Goal: Information Seeking & Learning: Learn about a topic

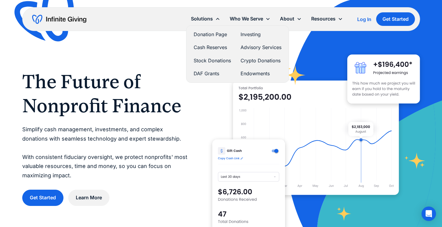
click at [207, 46] on link "Cash Reserves" at bounding box center [212, 47] width 37 height 8
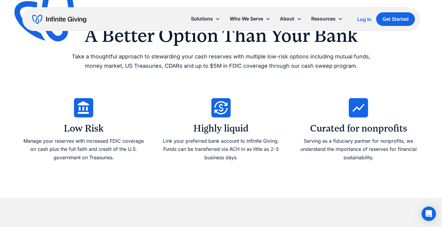
scroll to position [264, 0]
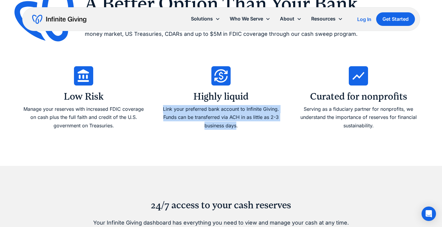
drag, startPoint x: 237, startPoint y: 126, endPoint x: 169, endPoint y: 98, distance: 73.5
click at [169, 98] on div "Highly liquid Link your preferred bank account to Infinite Giving. Funds can be…" at bounding box center [221, 97] width 123 height 69
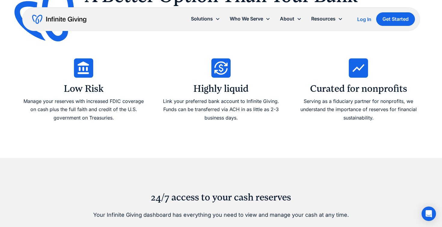
click at [169, 99] on div "Link your preferred bank account to Infinite Giving. Funds can be transferred v…" at bounding box center [221, 109] width 123 height 25
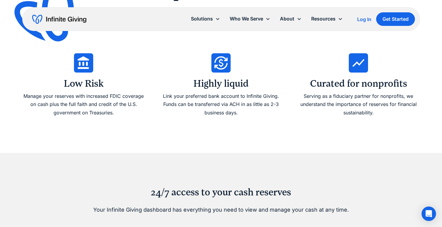
scroll to position [278, 0]
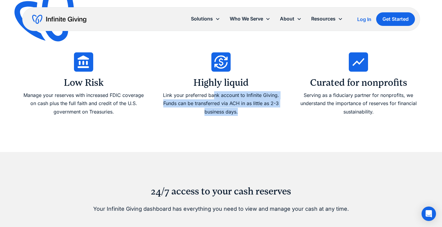
drag, startPoint x: 231, startPoint y: 116, endPoint x: 214, endPoint y: 95, distance: 27.1
click at [214, 95] on div "Highly liquid Link your preferred bank account to Infinite Giving. Funds can be…" at bounding box center [221, 83] width 123 height 69
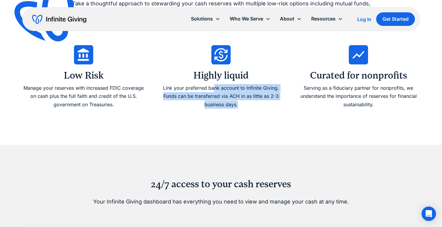
scroll to position [292, 0]
